Goal: Task Accomplishment & Management: Complete application form

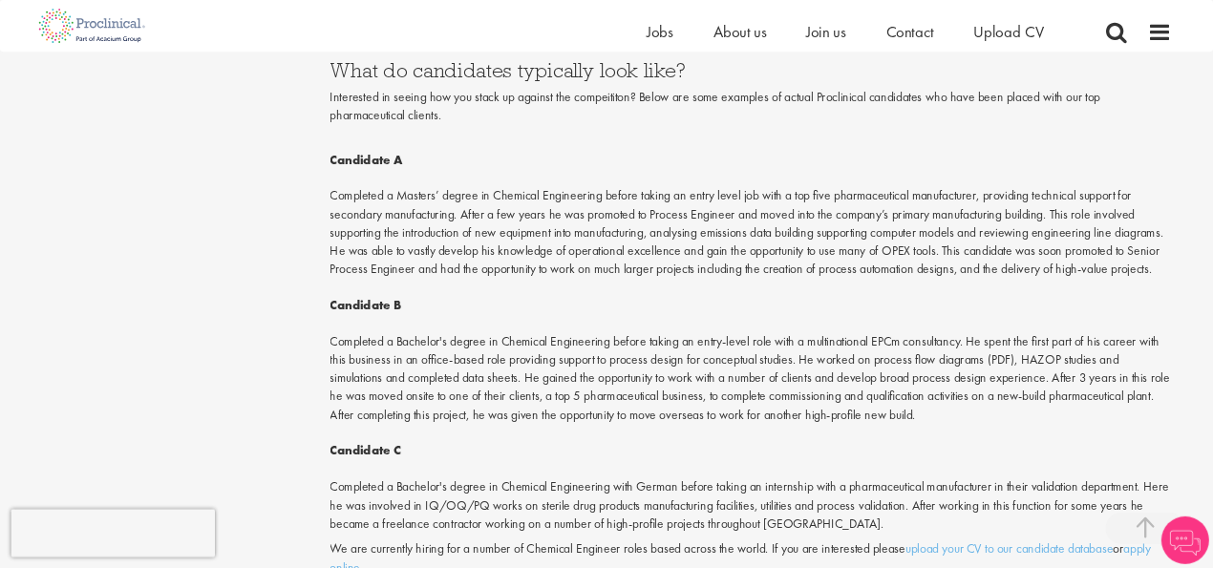
scroll to position [2189, 0]
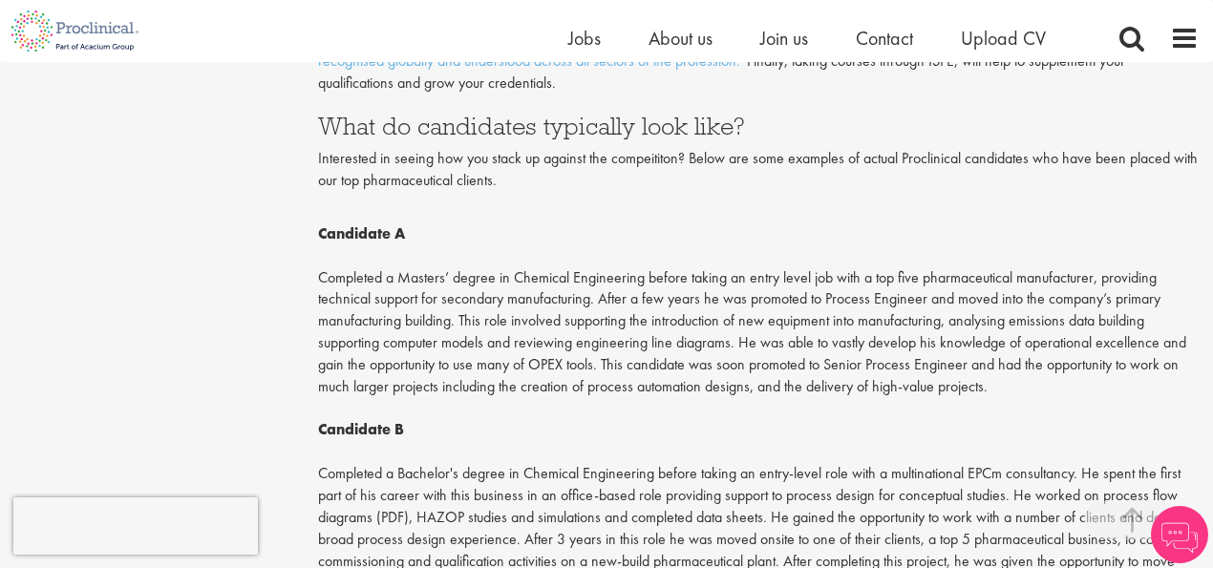
drag, startPoint x: 649, startPoint y: 172, endPoint x: 739, endPoint y: 183, distance: 91.5
click at [858, 378] on p "Candidate A Completed a Masters’ degree in Chemical Engineering before taking a…" at bounding box center [759, 475] width 882 height 546
click at [860, 379] on p "Candidate A Completed a Masters’ degree in Chemical Engineering before taking a…" at bounding box center [759, 475] width 882 height 546
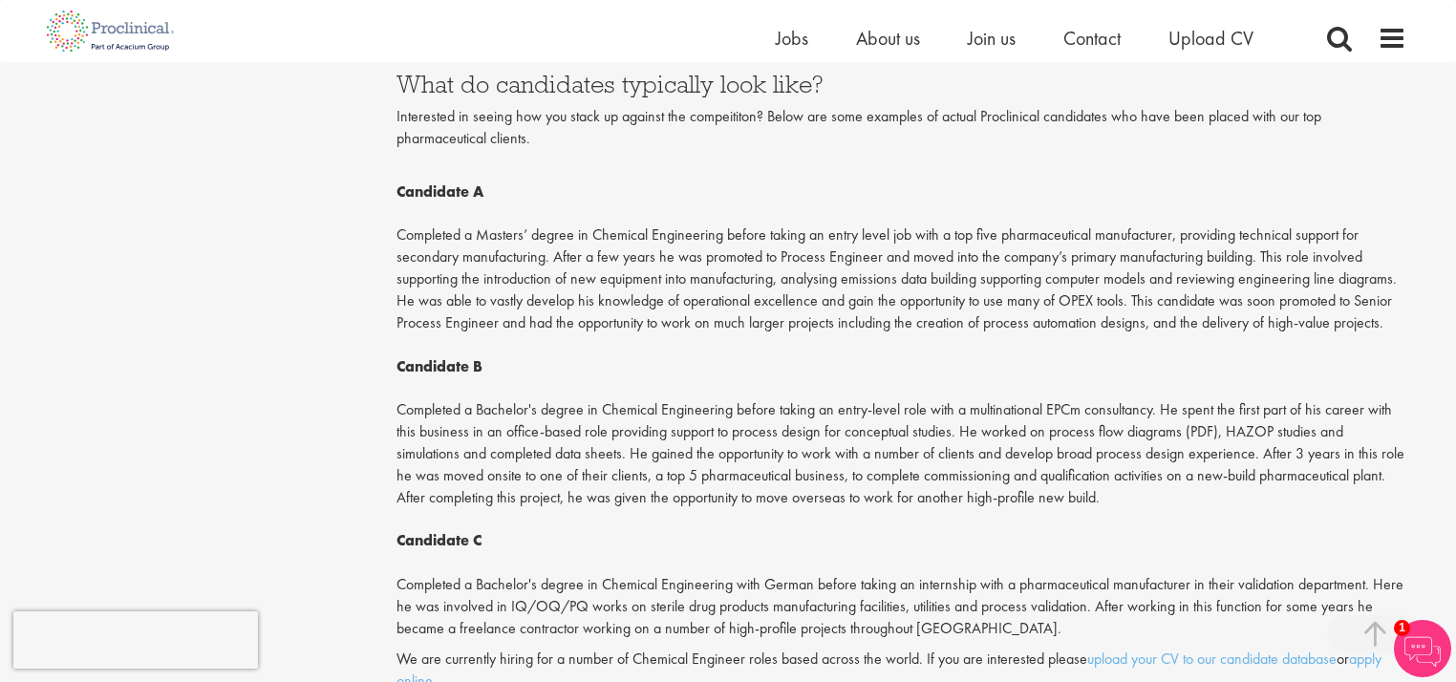
click at [833, 337] on p "Candidate A Completed a Masters’ degree in Chemical Engineering before taking a…" at bounding box center [901, 400] width 1011 height 481
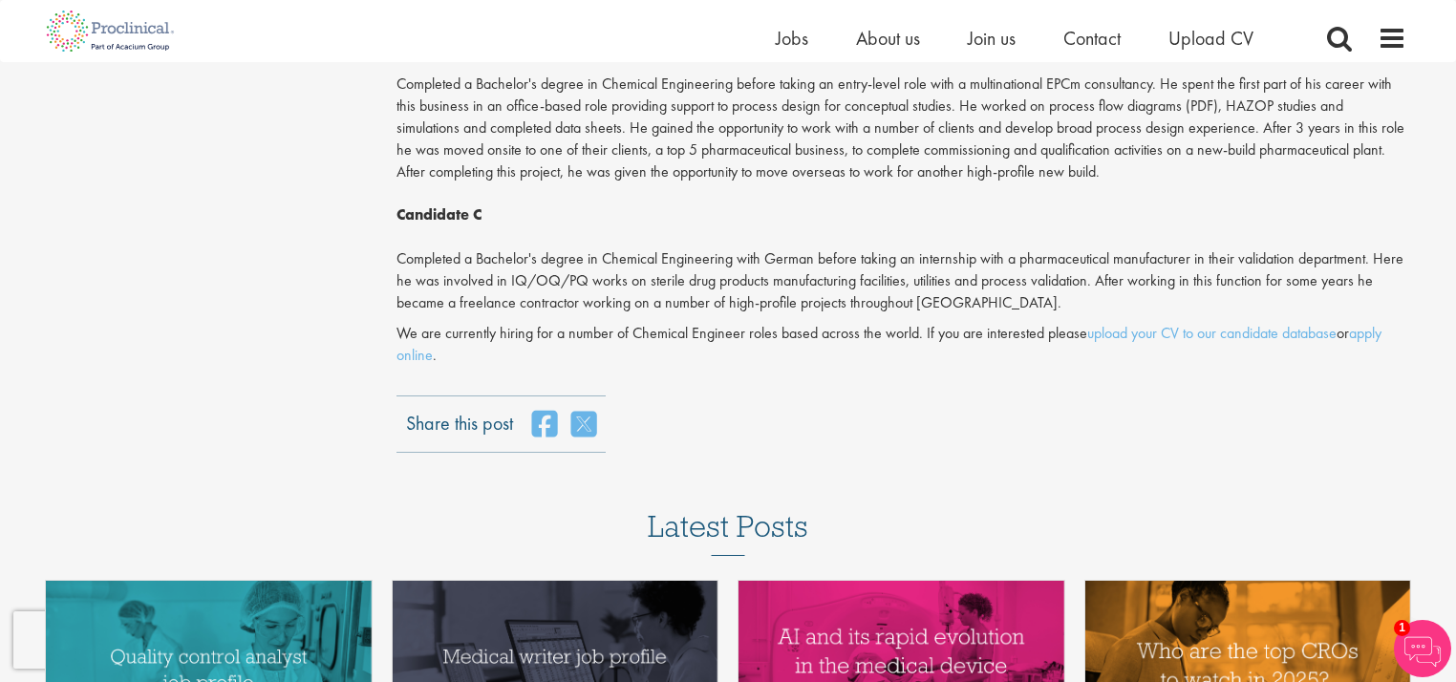
scroll to position [2522, 0]
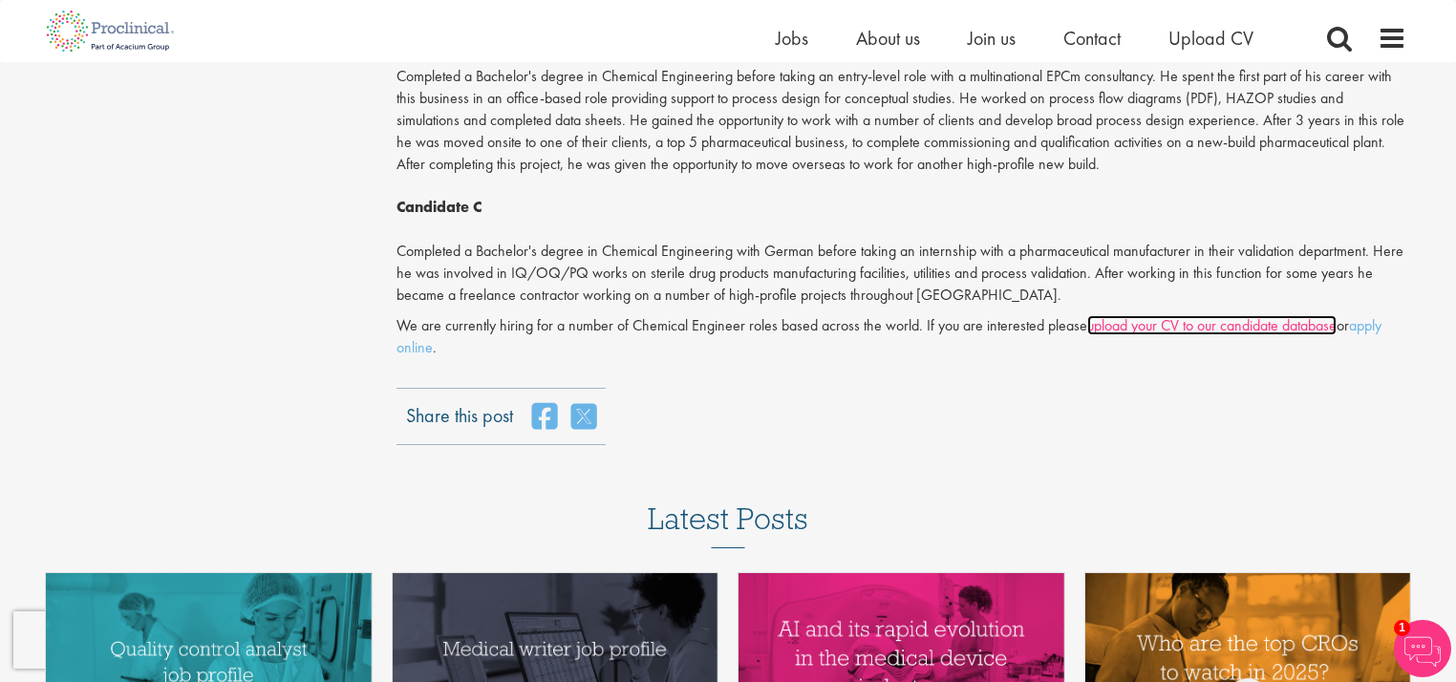
drag, startPoint x: 1186, startPoint y: 308, endPoint x: 1166, endPoint y: 352, distance: 48.3
drag, startPoint x: 1166, startPoint y: 352, endPoint x: 1310, endPoint y: 336, distance: 145.1
click at [1310, 336] on p "We are currently hiring for a number of Chemical Engineer roles based across th…" at bounding box center [901, 337] width 1011 height 44
click at [1192, 315] on link "upload your CV to our candidate database" at bounding box center [1211, 325] width 249 height 20
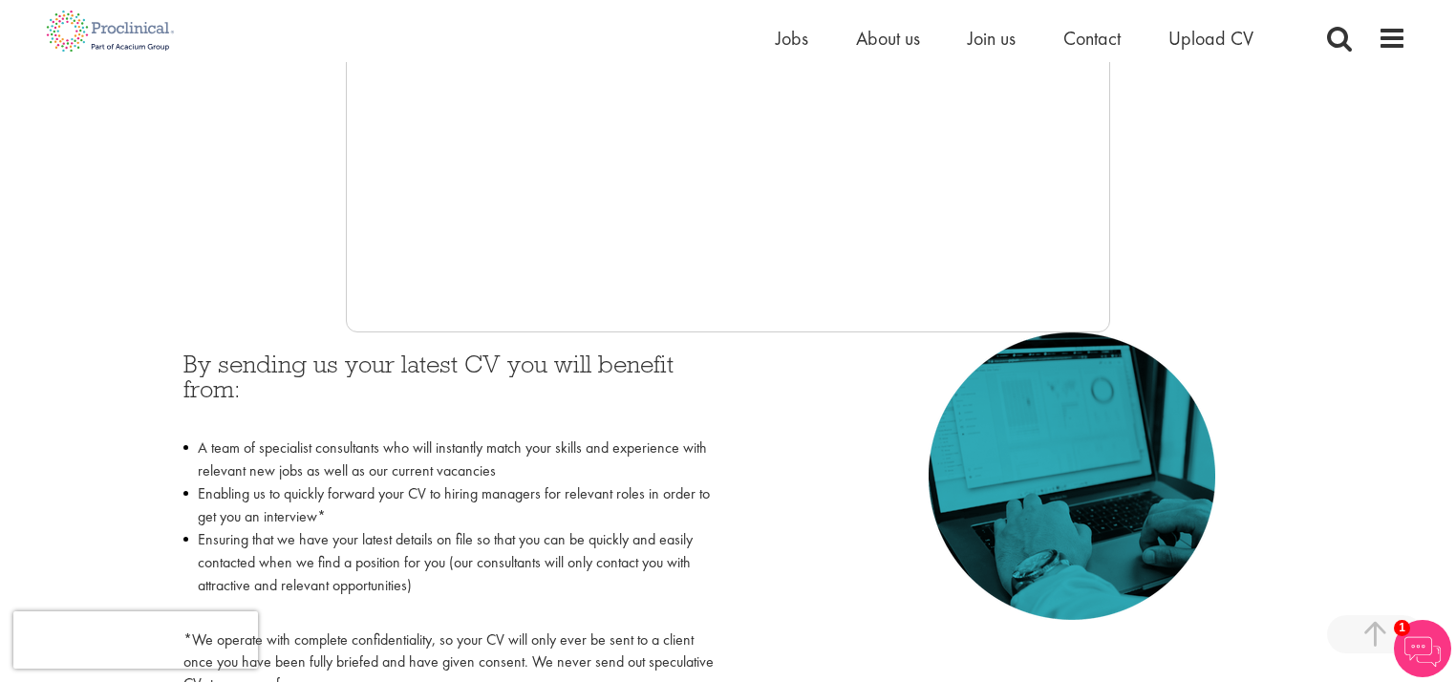
scroll to position [611, 0]
